Goal: Task Accomplishment & Management: Complete application form

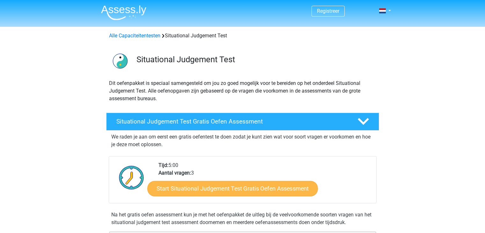
scroll to position [96, 0]
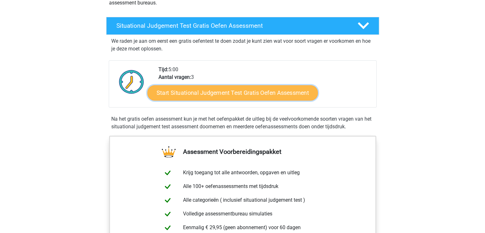
click at [203, 91] on link "Start Situational Judgement Test Gratis Oefen Assessment" at bounding box center [232, 92] width 171 height 15
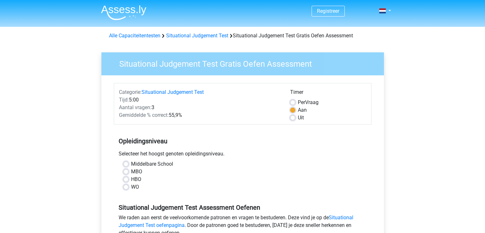
scroll to position [32, 0]
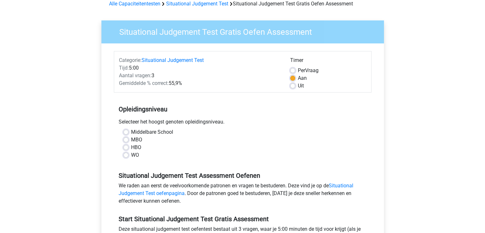
click at [131, 132] on label "Middelbare School" at bounding box center [152, 132] width 42 height 8
click at [128, 132] on input "Middelbare School" at bounding box center [125, 131] width 5 height 6
radio input "true"
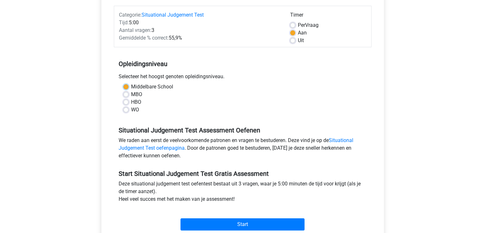
scroll to position [128, 0]
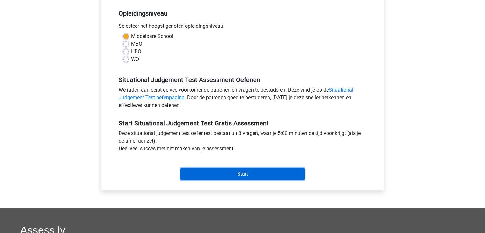
click at [245, 174] on input "Start" at bounding box center [242, 174] width 124 height 12
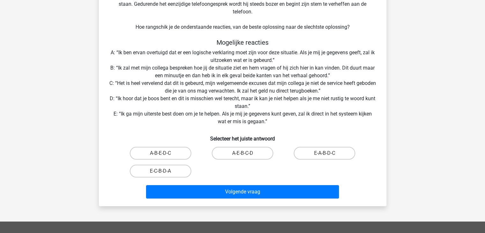
scroll to position [96, 0]
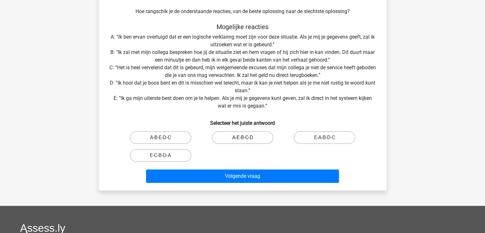
click at [242, 136] on label "A-E-B-C-D" at bounding box center [243, 137] width 62 height 13
click at [242, 137] on input "A-E-B-C-D" at bounding box center [244, 139] width 4 height 4
radio input "true"
click at [317, 138] on label "E-A-B-D-C" at bounding box center [325, 137] width 62 height 13
click at [325, 138] on input "E-A-B-D-C" at bounding box center [327, 139] width 4 height 4
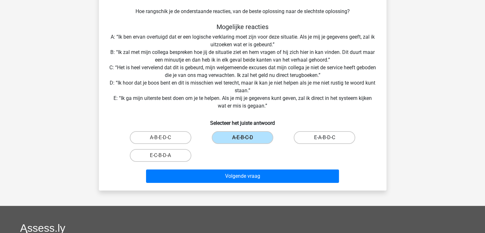
radio input "true"
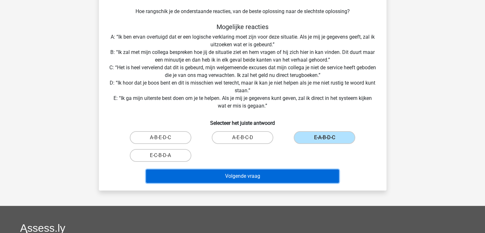
click at [254, 177] on button "Volgende vraag" at bounding box center [242, 175] width 193 height 13
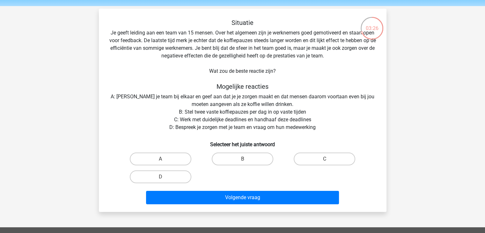
scroll to position [32, 0]
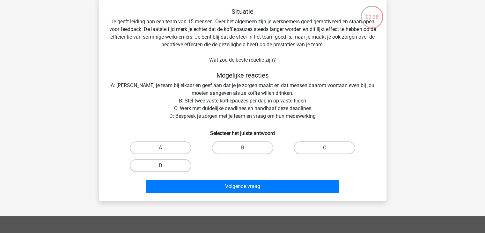
click at [164, 169] on input "D" at bounding box center [162, 167] width 4 height 4
radio input "true"
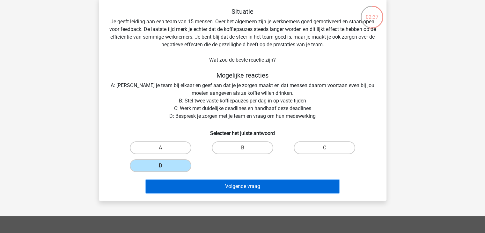
click at [246, 185] on button "Volgende vraag" at bounding box center [242, 186] width 193 height 13
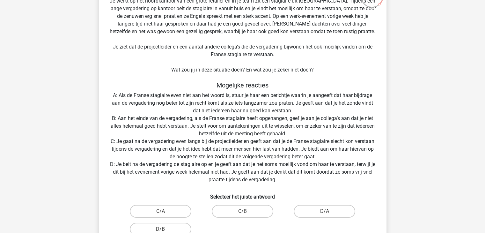
scroll to position [64, 0]
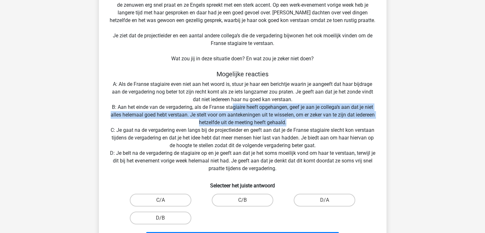
drag, startPoint x: 235, startPoint y: 105, endPoint x: 289, endPoint y: 121, distance: 56.4
click at [289, 121] on div "Situatie Je werkt op het hoofdkantoor van een grote retailer en in je team zit …" at bounding box center [242, 112] width 283 height 272
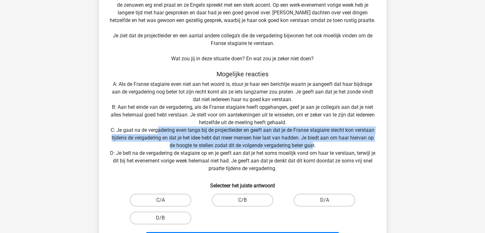
drag, startPoint x: 158, startPoint y: 132, endPoint x: 314, endPoint y: 146, distance: 156.3
click at [314, 146] on div "Situatie Je werkt op het hoofdkantoor van een grote retailer en in je team zit …" at bounding box center [242, 112] width 283 height 272
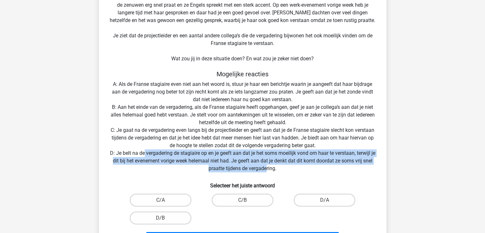
drag, startPoint x: 143, startPoint y: 154, endPoint x: 266, endPoint y: 169, distance: 123.0
click at [266, 169] on div "Situatie Je werkt op het hoofdkantoor van een grote retailer en in je team zit …" at bounding box center [242, 112] width 283 height 272
click at [157, 215] on label "D/B" at bounding box center [161, 217] width 62 height 13
click at [160, 218] on input "D/B" at bounding box center [162, 220] width 4 height 4
radio input "true"
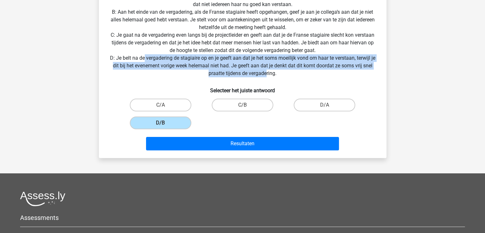
scroll to position [159, 0]
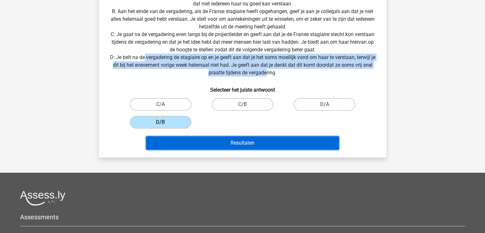
click at [264, 143] on button "Resultaten" at bounding box center [242, 142] width 193 height 13
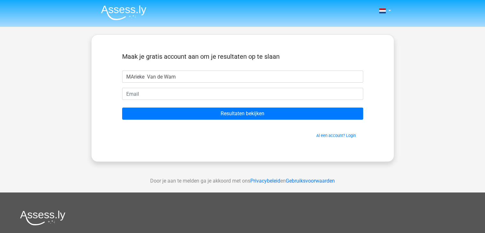
type input "MArieke Van de Wam"
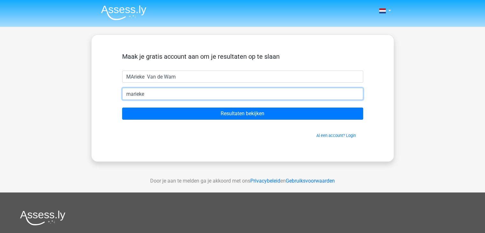
type input "marieke_vandewal@hotmail.com"
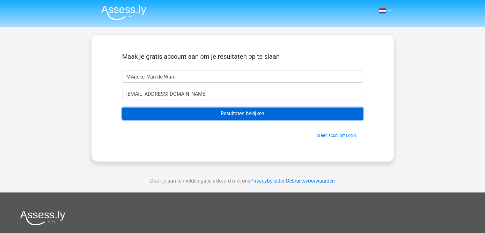
click at [255, 114] on input "Resultaten bekijken" at bounding box center [242, 113] width 241 height 12
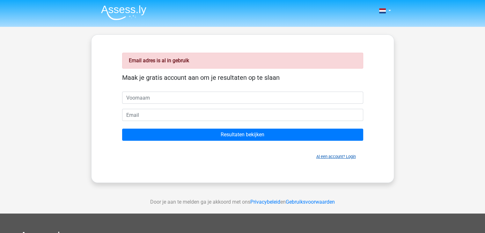
click at [326, 154] on link "Al een account? Login" at bounding box center [336, 156] width 40 height 5
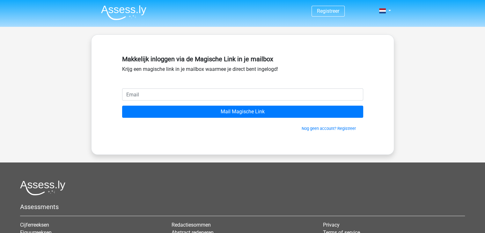
drag, startPoint x: 151, startPoint y: 90, endPoint x: 152, endPoint y: 94, distance: 4.6
click at [151, 90] on input "email" at bounding box center [242, 94] width 241 height 12
type input "marieke_vandewal@hotmail.com"
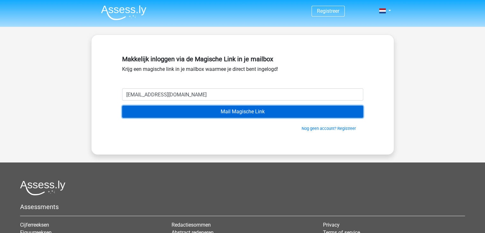
click at [217, 111] on input "Mail Magische Link" at bounding box center [242, 112] width 241 height 12
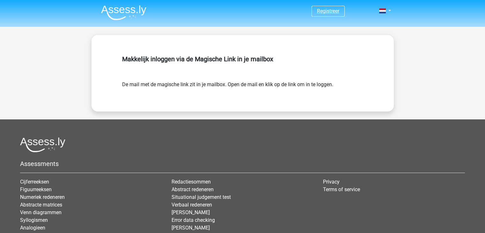
click at [332, 14] on link "Registreer" at bounding box center [328, 11] width 22 height 6
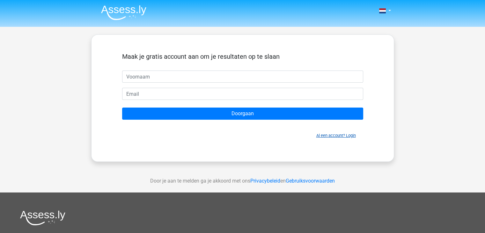
click at [329, 134] on link "Al een account? Login" at bounding box center [336, 135] width 40 height 5
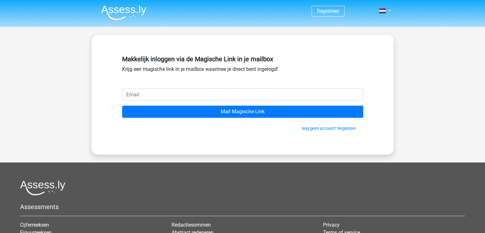
click at [230, 91] on input "email" at bounding box center [242, 94] width 241 height 12
type input "marieke_vandewal@hotmail.com"
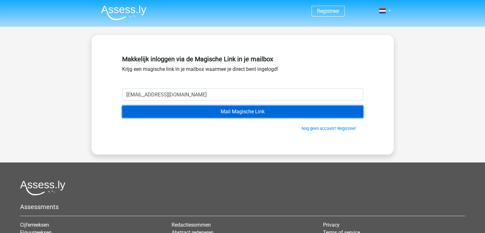
click at [243, 113] on input "Mail Magische Link" at bounding box center [242, 112] width 241 height 12
